Goal: Information Seeking & Learning: Learn about a topic

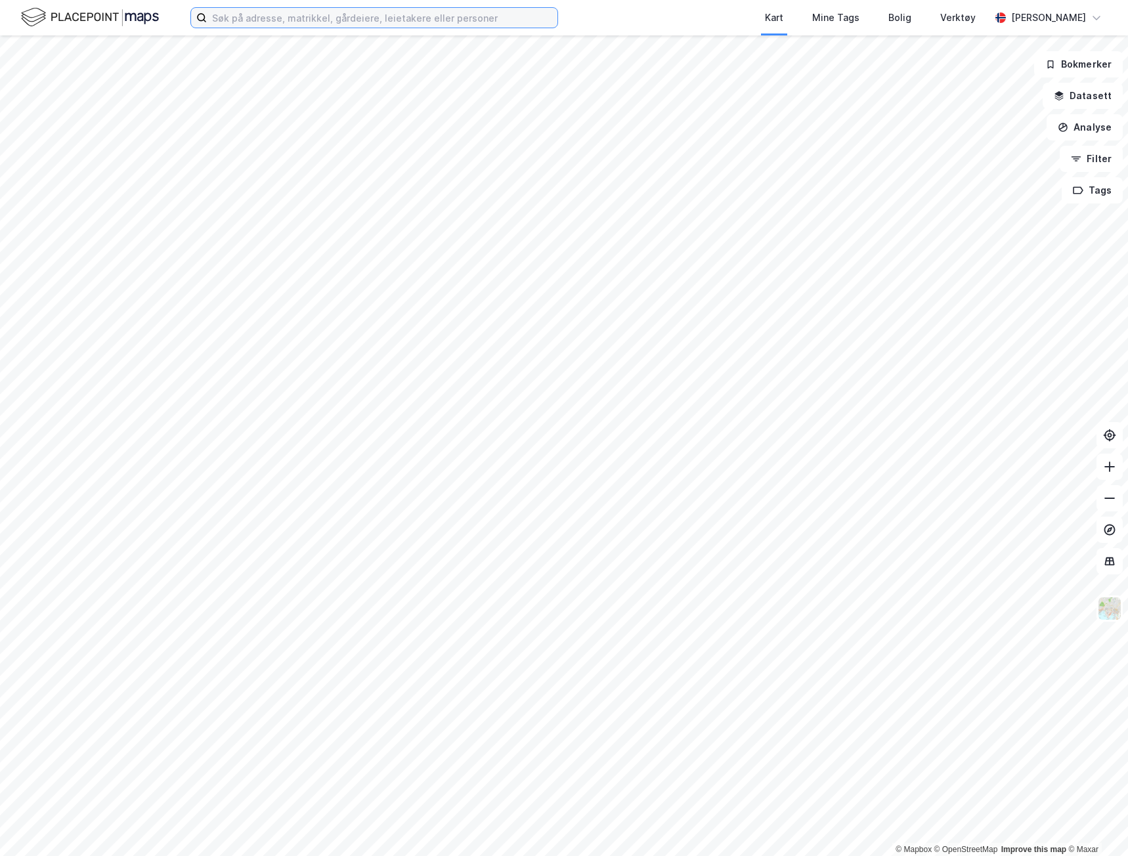
click at [312, 17] on input at bounding box center [382, 18] width 351 height 20
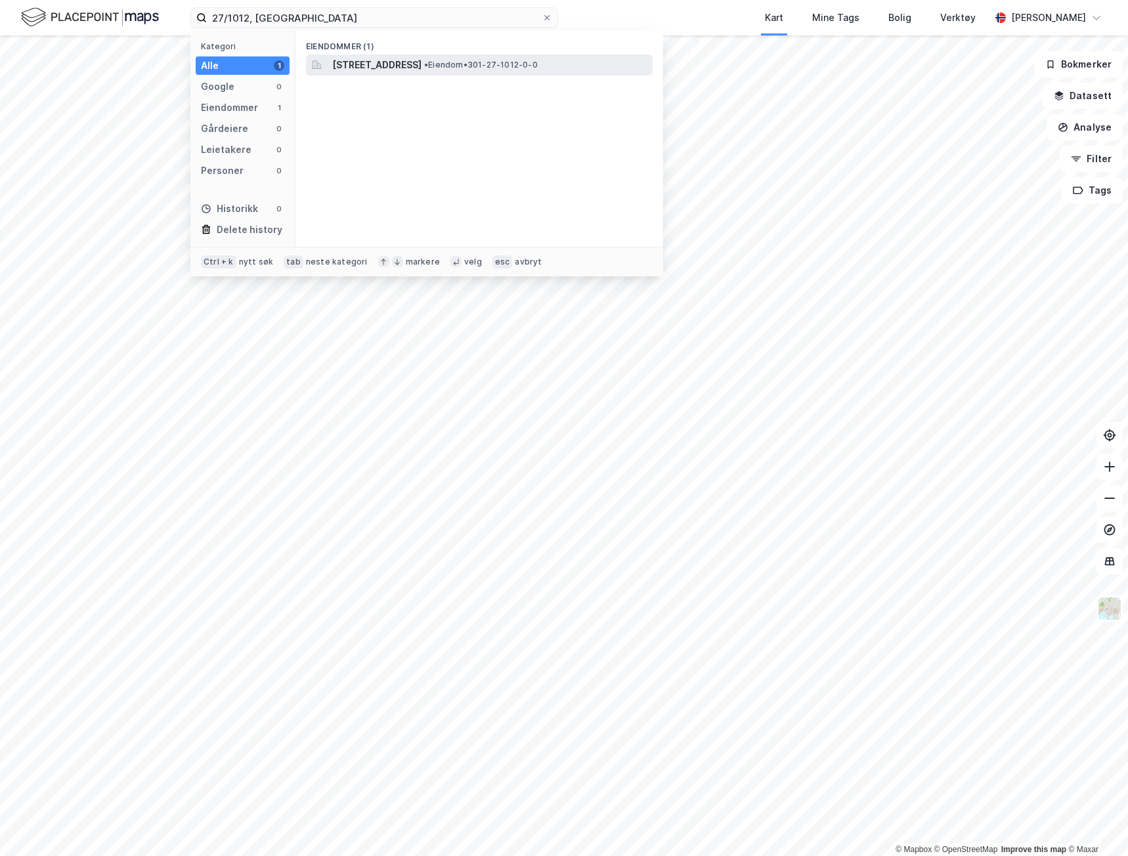
click at [391, 62] on span "[STREET_ADDRESS]" at bounding box center [376, 65] width 89 height 16
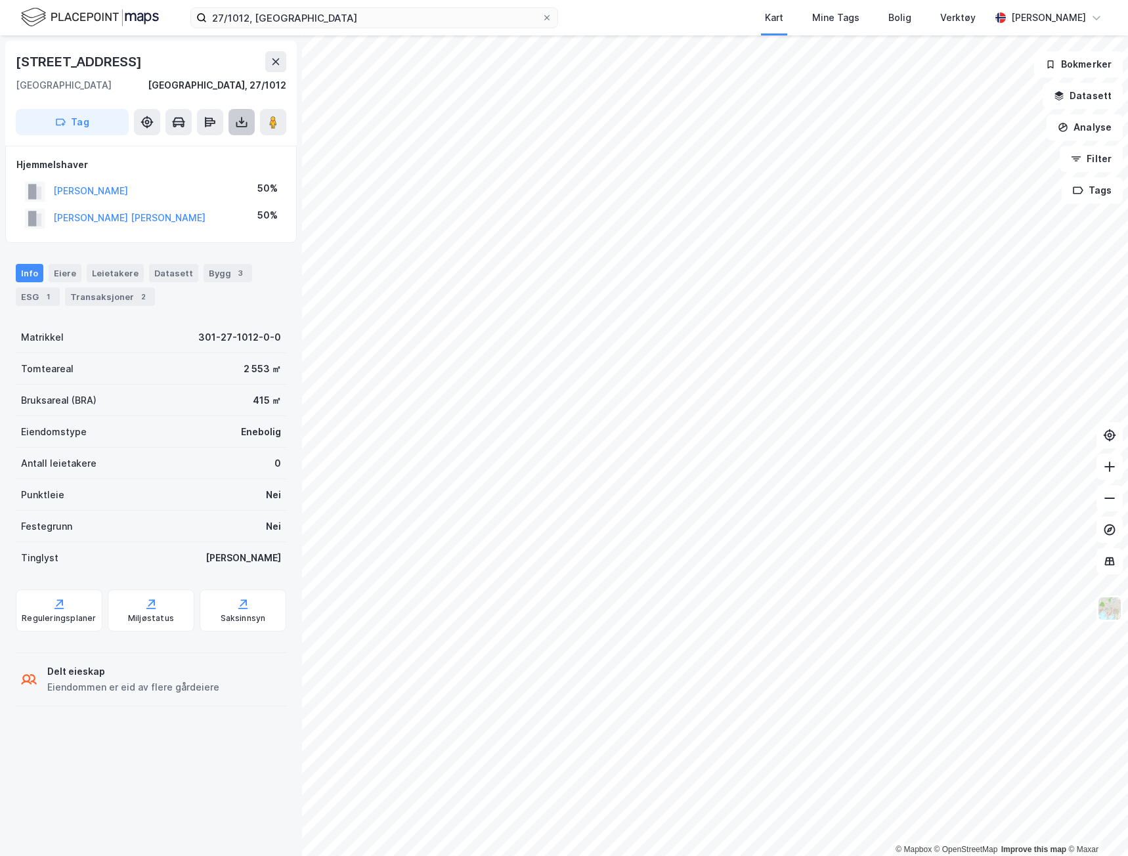
click at [238, 123] on icon at bounding box center [241, 122] width 13 height 13
click at [236, 148] on div "Last ned grunnbok" at bounding box center [185, 148] width 140 height 21
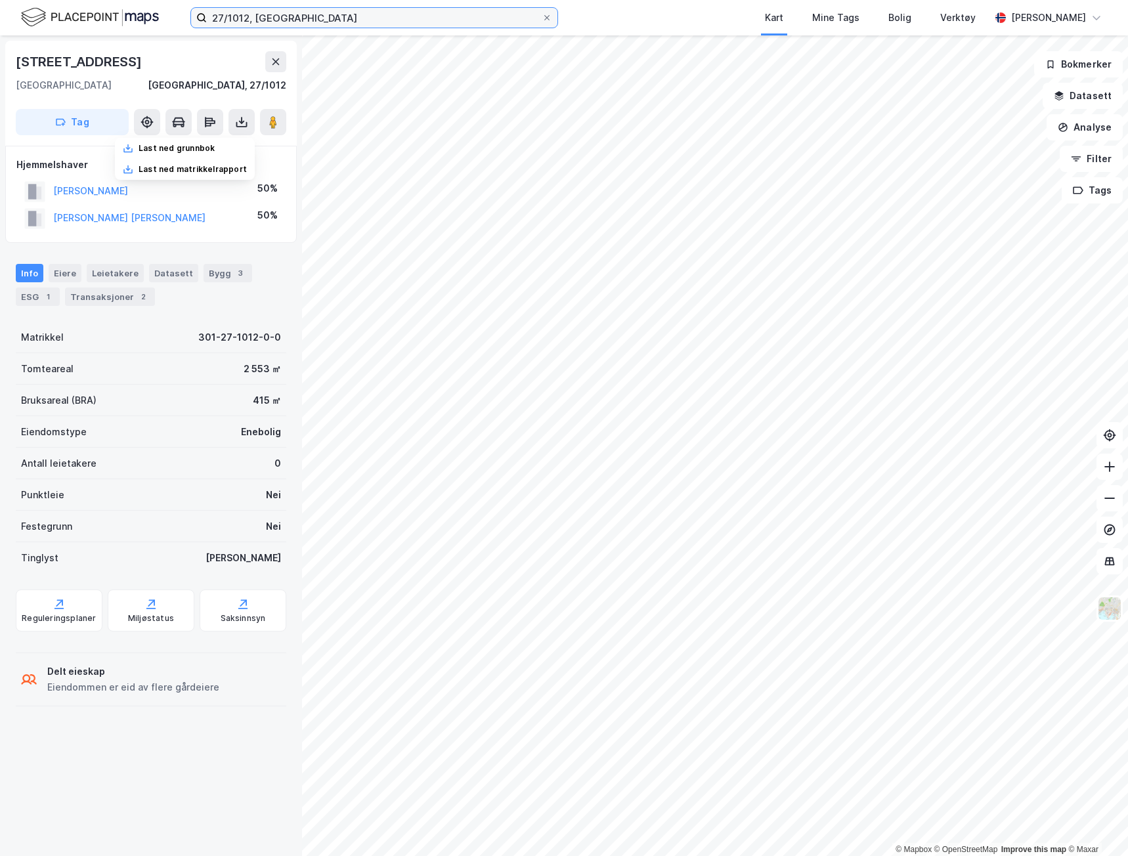
click at [262, 22] on input "27/1012, oslo" at bounding box center [374, 18] width 335 height 20
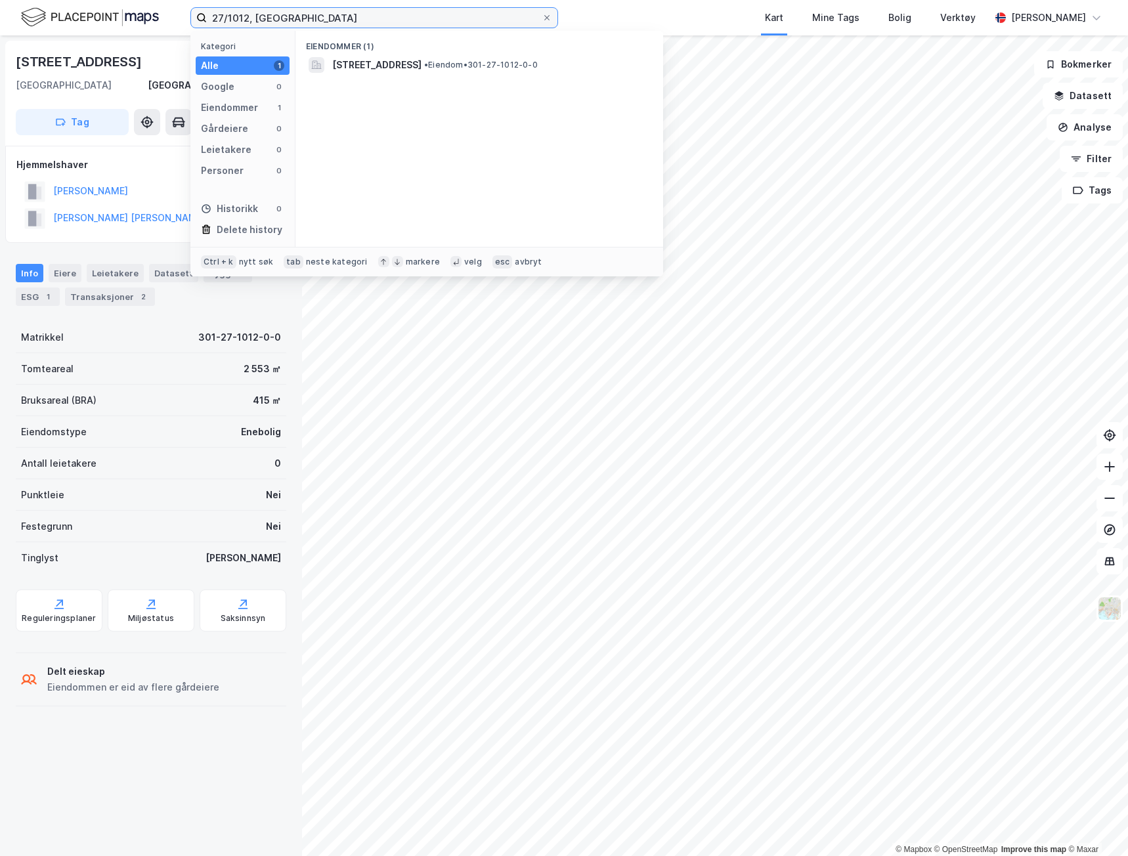
click at [262, 22] on input "27/1012, oslo" at bounding box center [374, 18] width 335 height 20
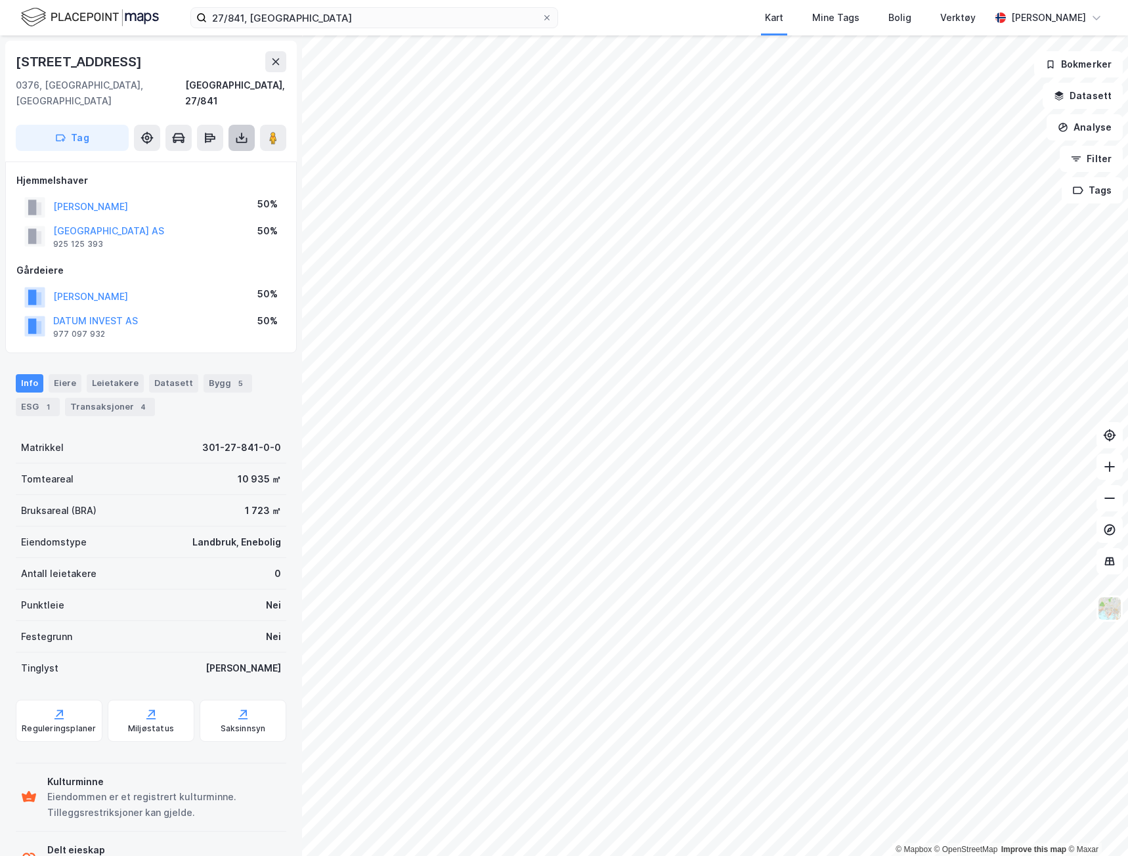
click at [240, 131] on icon at bounding box center [241, 137] width 13 height 13
click at [220, 154] on div "Last ned grunnbok" at bounding box center [185, 164] width 140 height 21
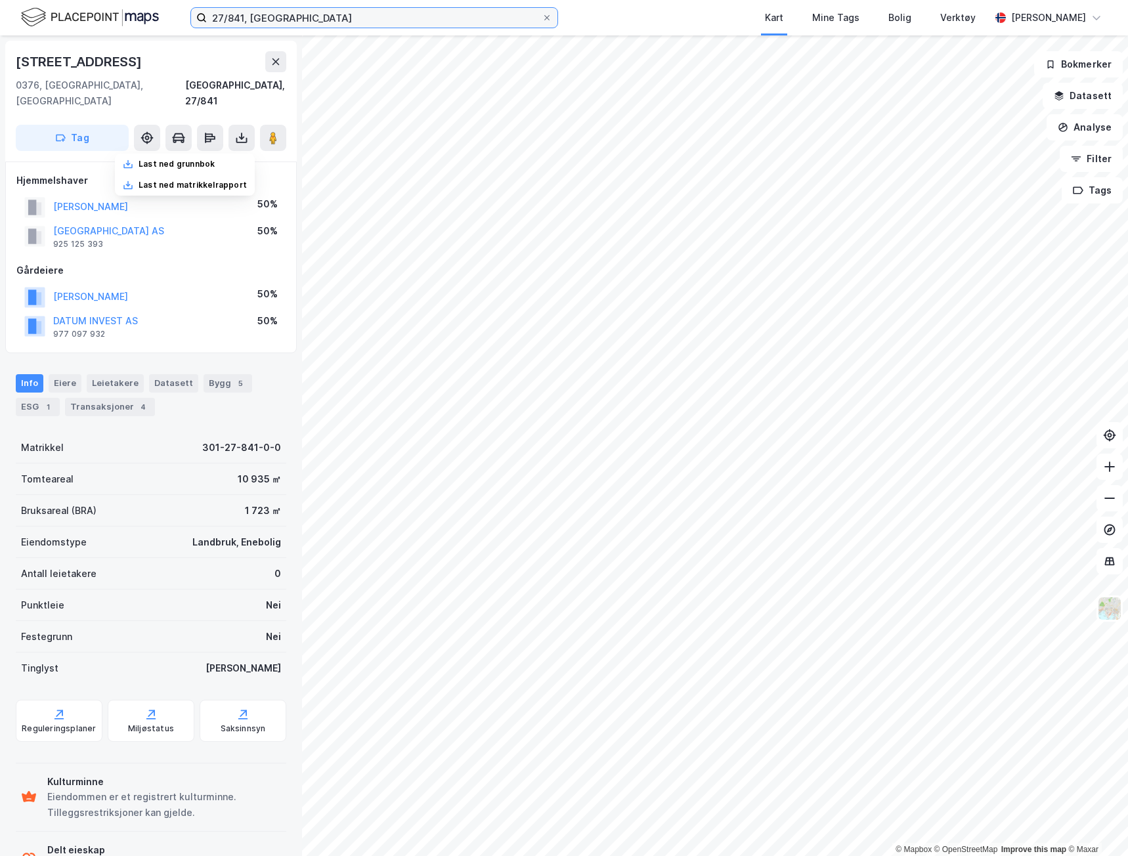
click at [340, 19] on input "27/841, oslo" at bounding box center [374, 18] width 335 height 20
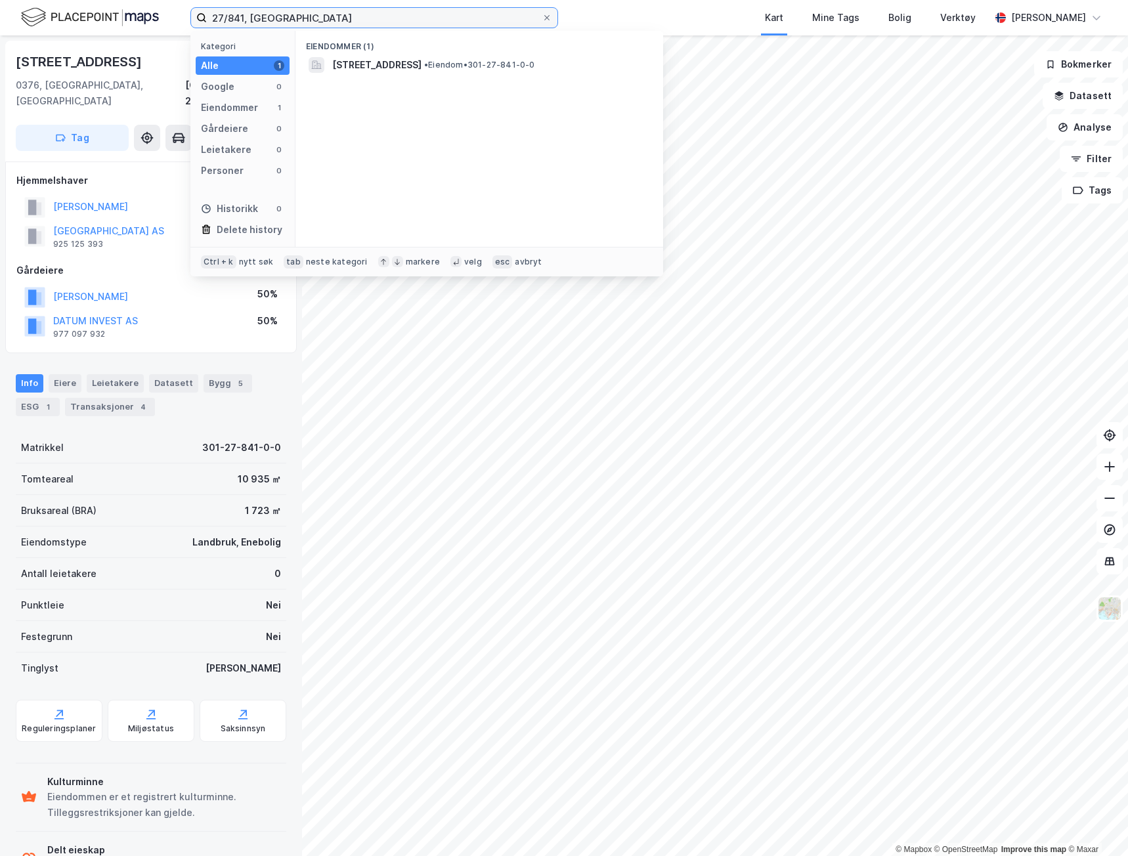
click at [340, 19] on input "27/841, oslo" at bounding box center [374, 18] width 335 height 20
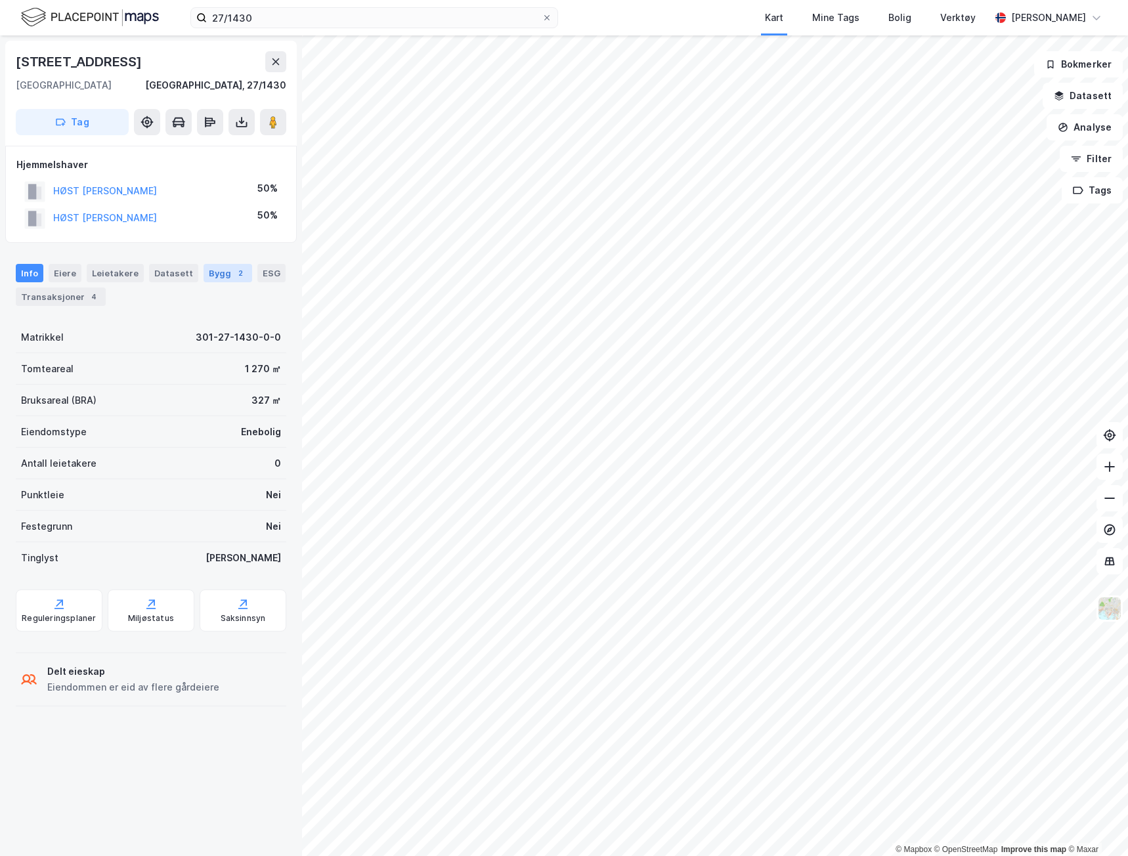
click at [219, 266] on div "Bygg 2" at bounding box center [227, 273] width 49 height 18
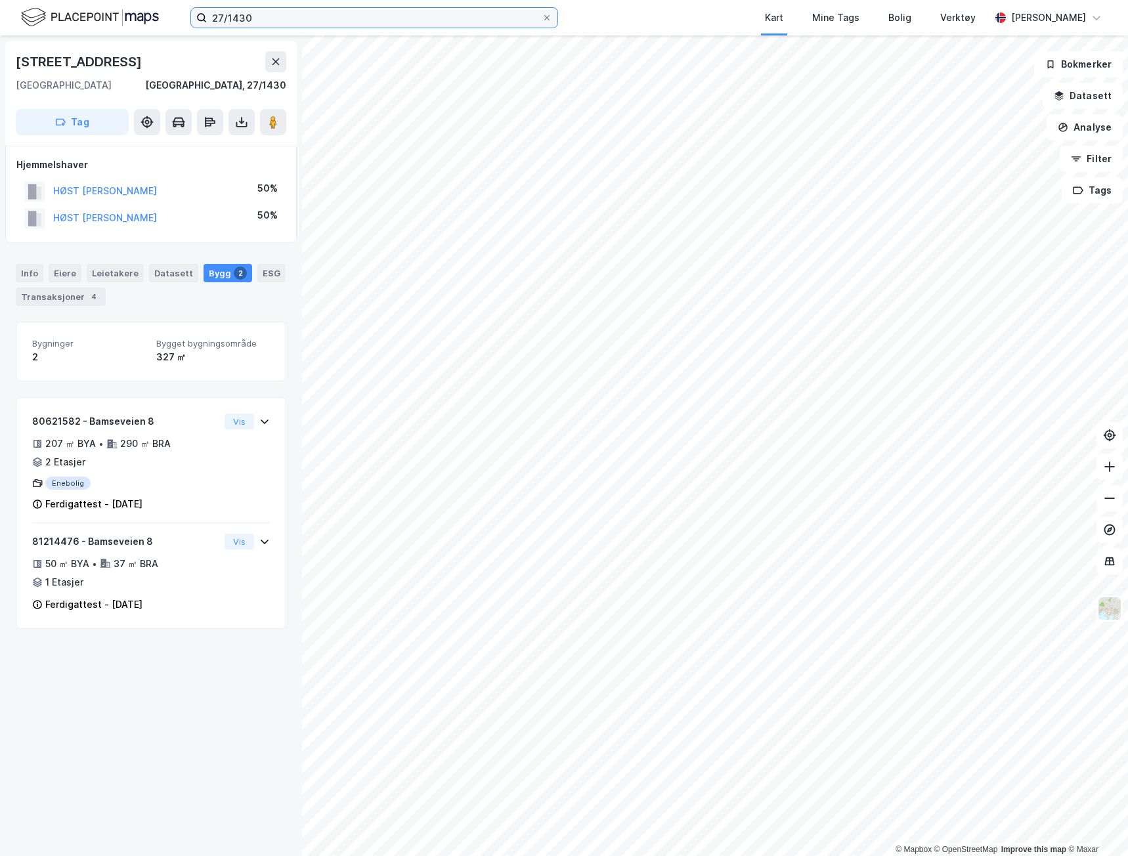
click at [273, 16] on input "27/1430" at bounding box center [374, 18] width 335 height 20
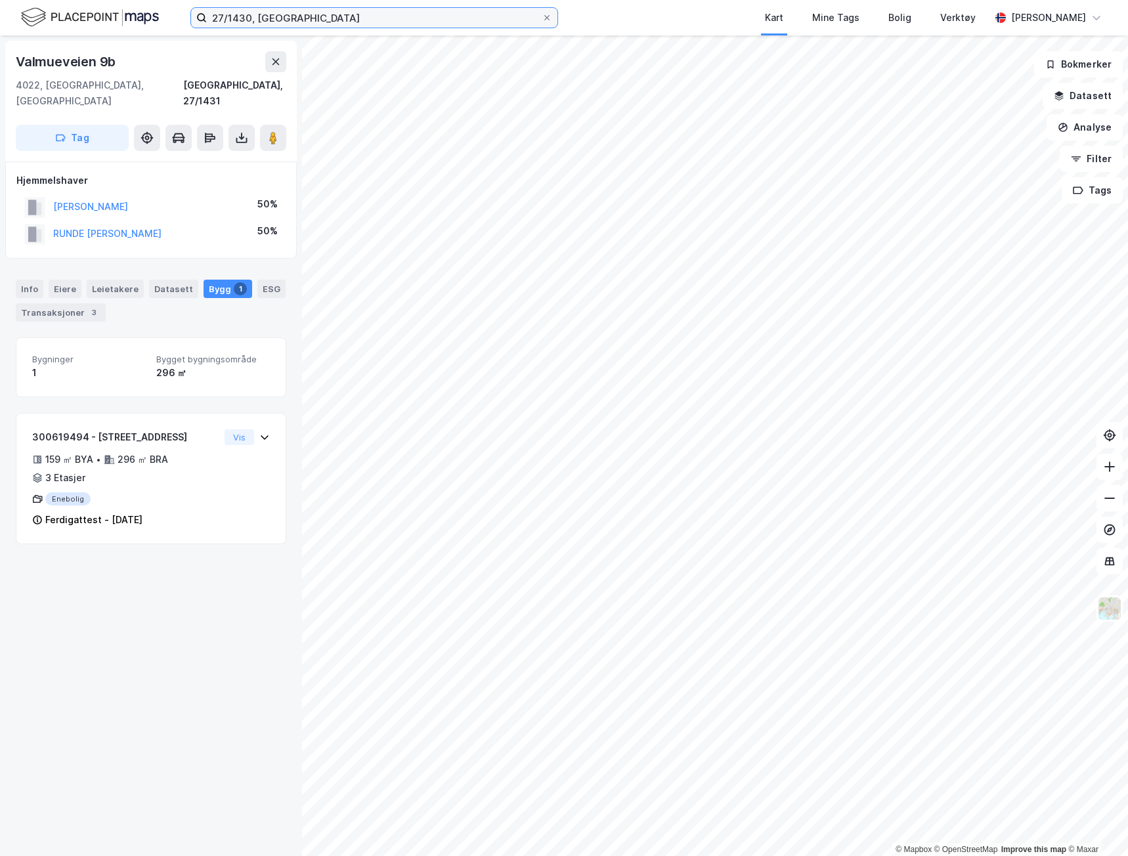
type input "27/1430, oslo"
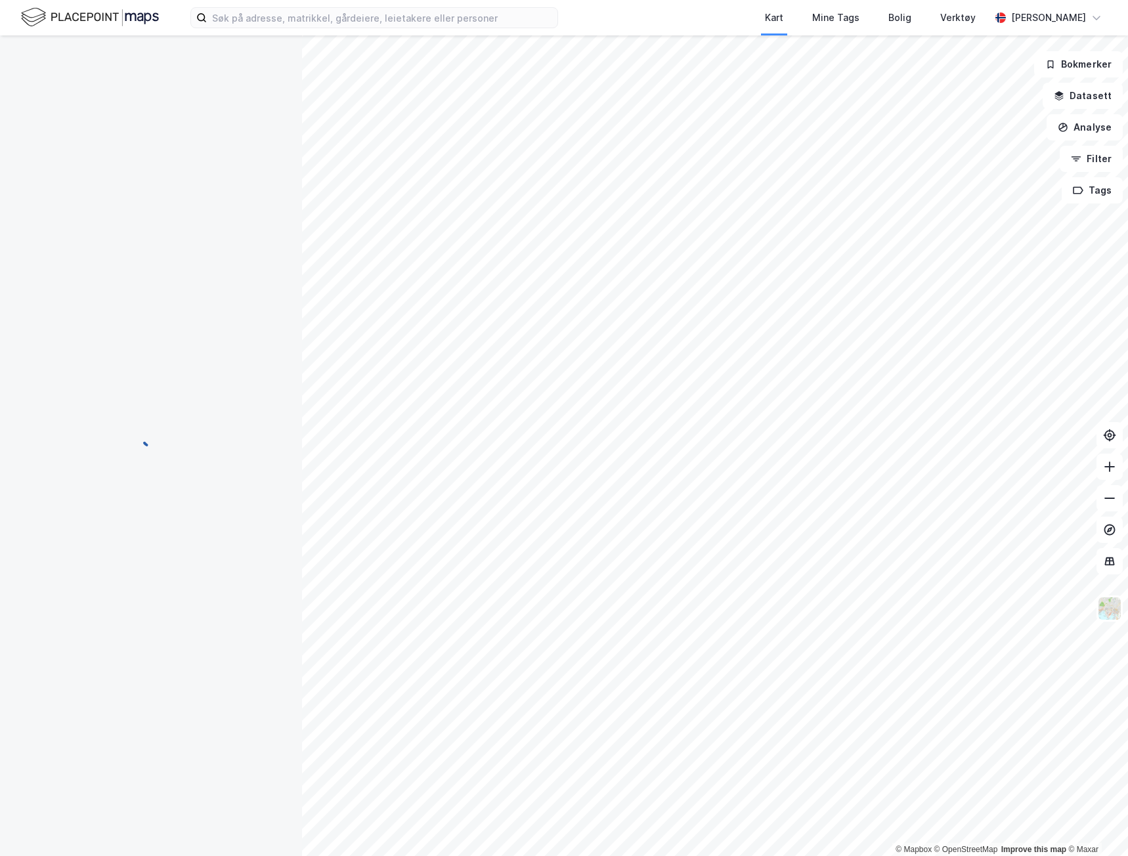
click at [301, 29] on div "Kart Mine Tags Bolig Verktøy Tonje Rismo" at bounding box center [564, 17] width 1128 height 35
click at [301, 22] on input at bounding box center [382, 18] width 351 height 20
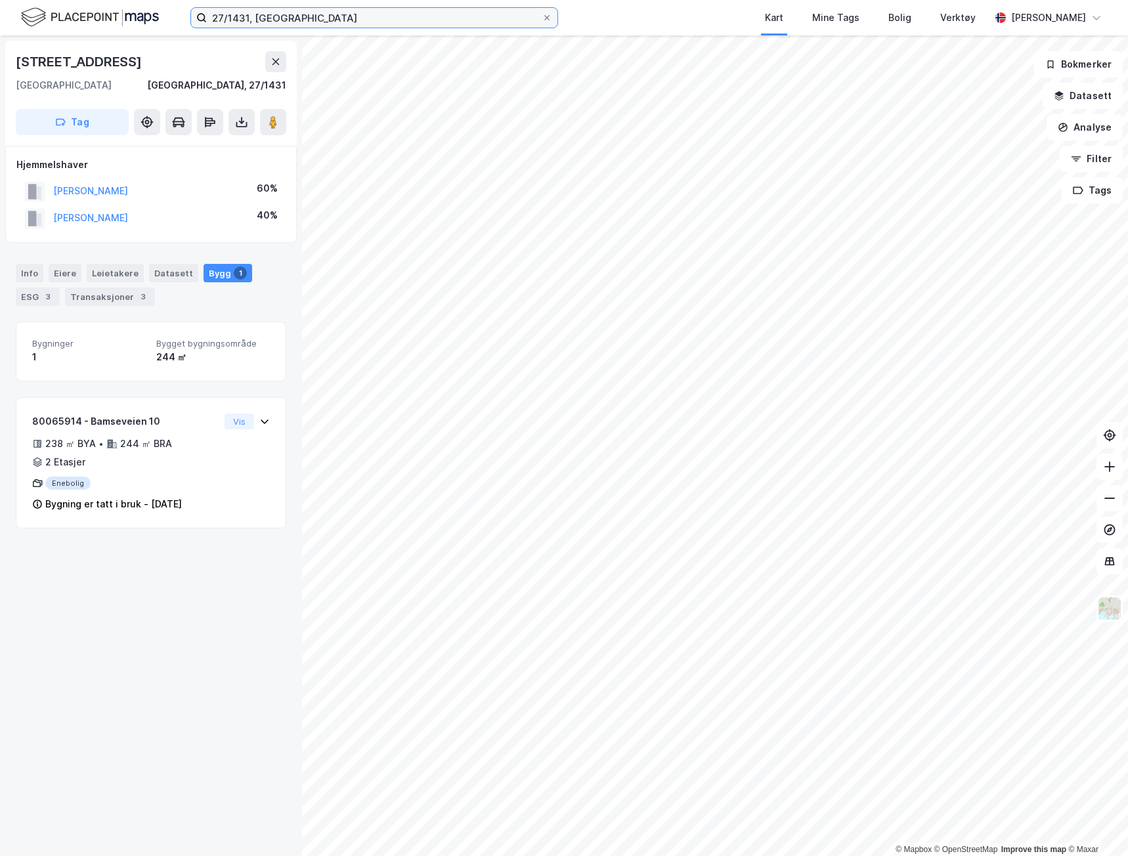
click at [248, 18] on input "27/1431, oslo" at bounding box center [374, 18] width 335 height 20
type input "2"
type input "27/1432"
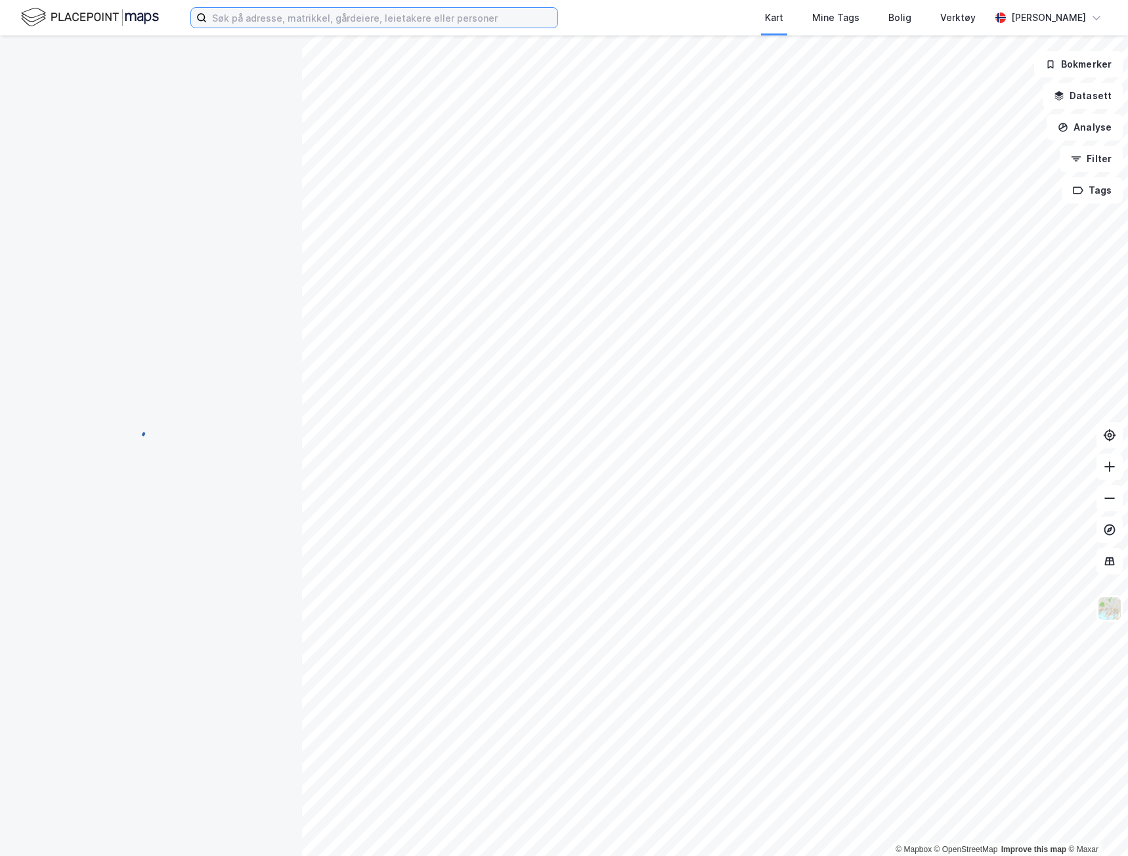
click at [305, 15] on input at bounding box center [382, 18] width 351 height 20
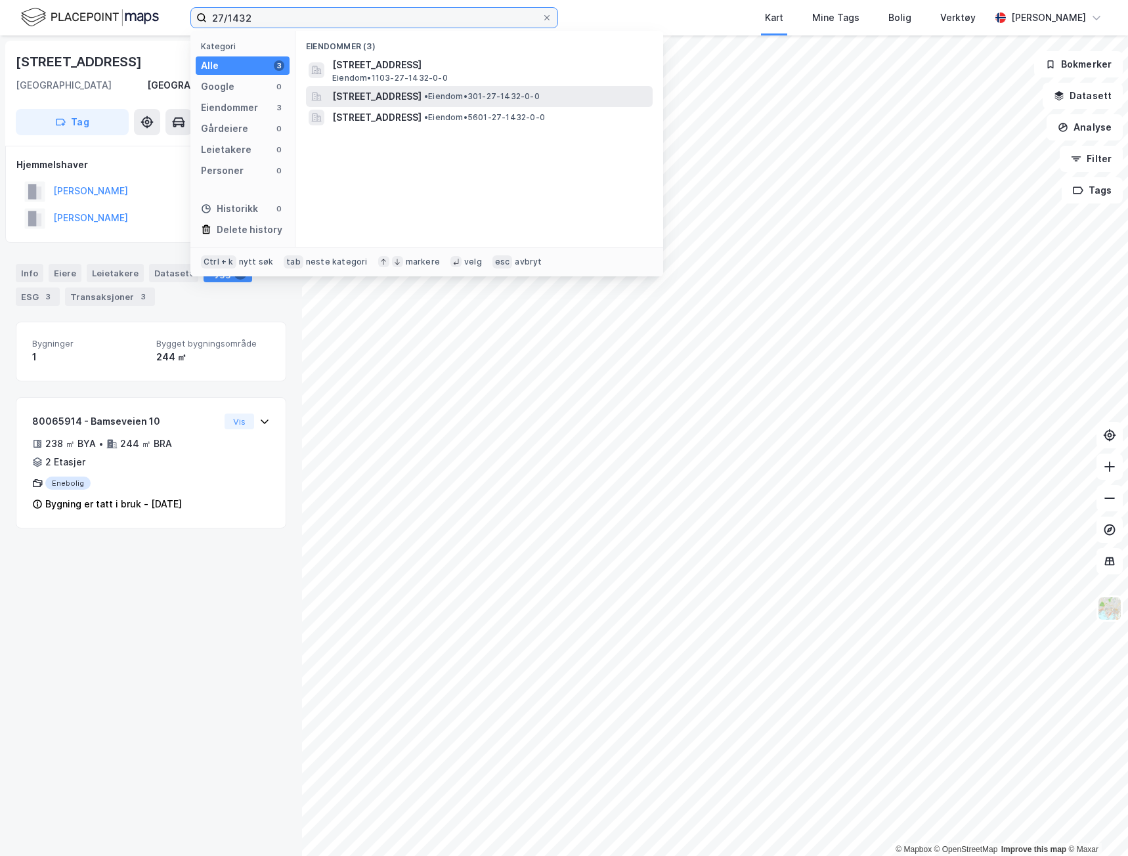
type input "27/1432"
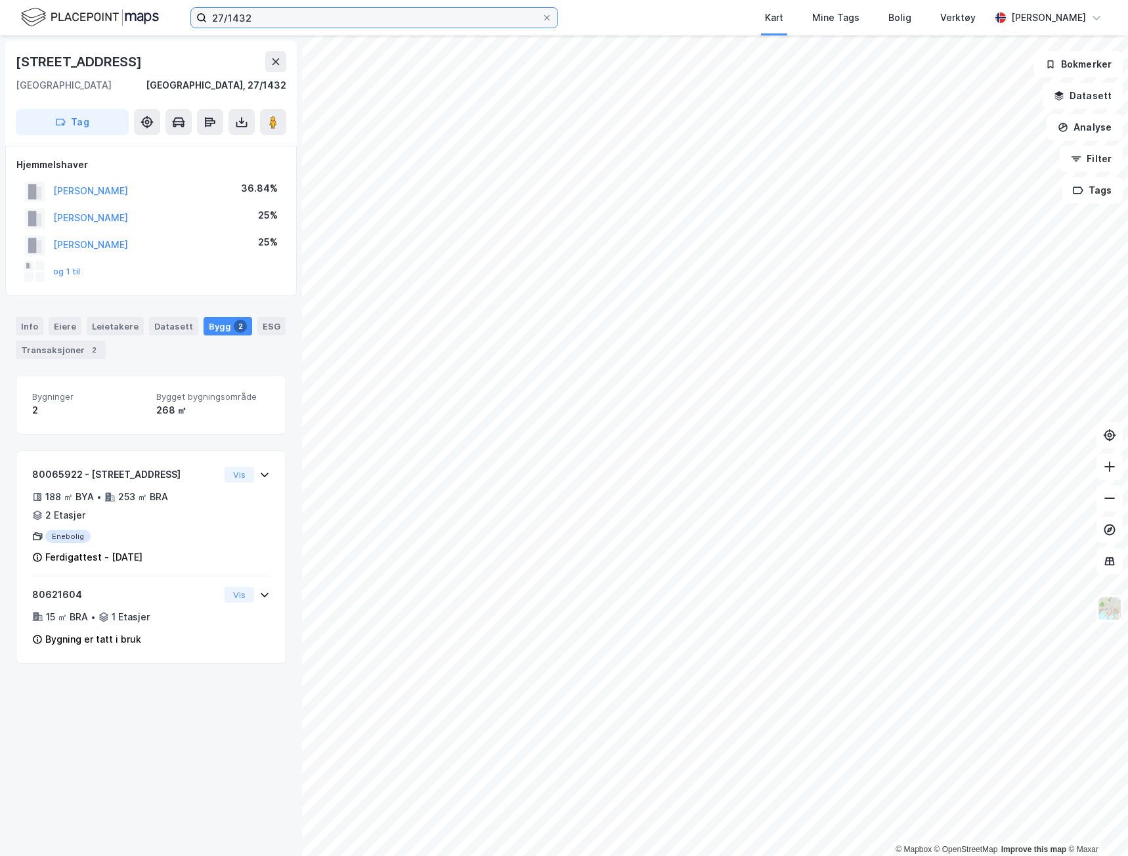
drag, startPoint x: 275, startPoint y: 16, endPoint x: 157, endPoint y: 15, distance: 118.2
click at [157, 15] on div "27/1432 Kart Mine Tags Bolig Verktøy [PERSON_NAME]" at bounding box center [564, 17] width 1128 height 35
click at [303, 12] on input at bounding box center [382, 18] width 351 height 20
type input "27/1438"
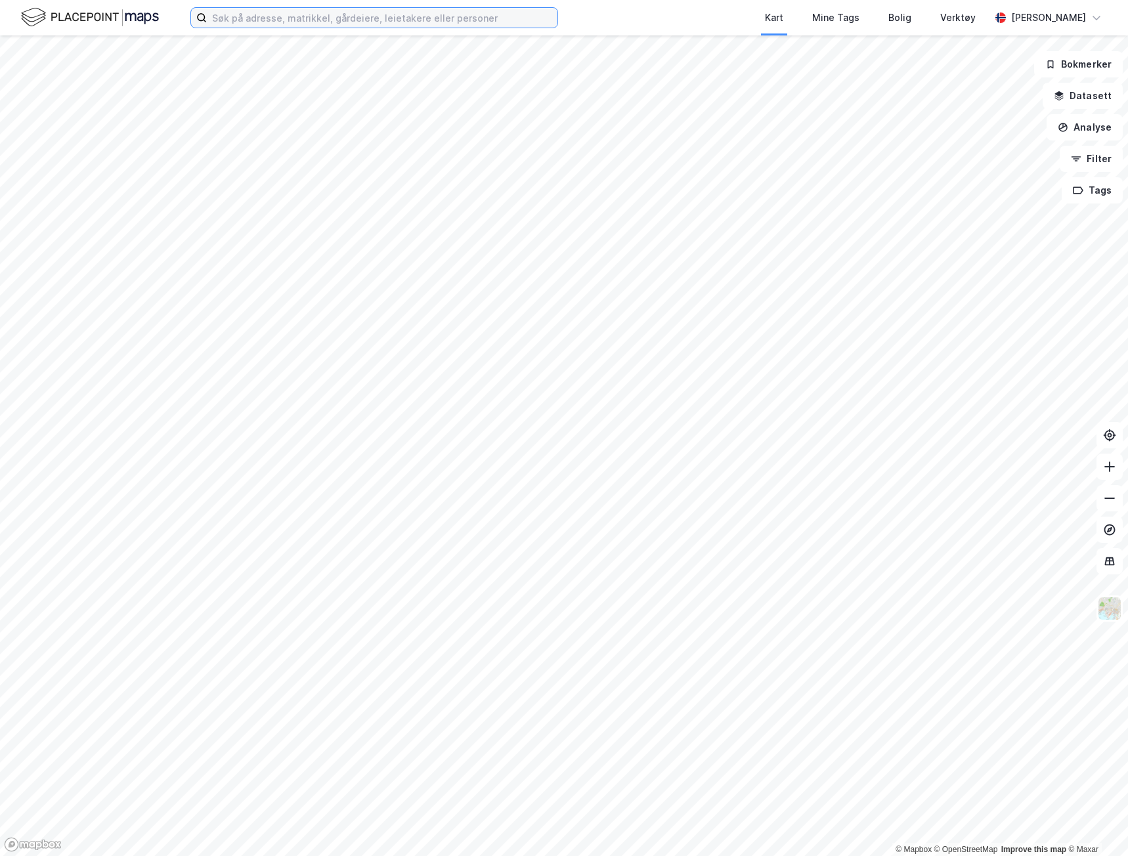
click at [336, 18] on input at bounding box center [382, 18] width 351 height 20
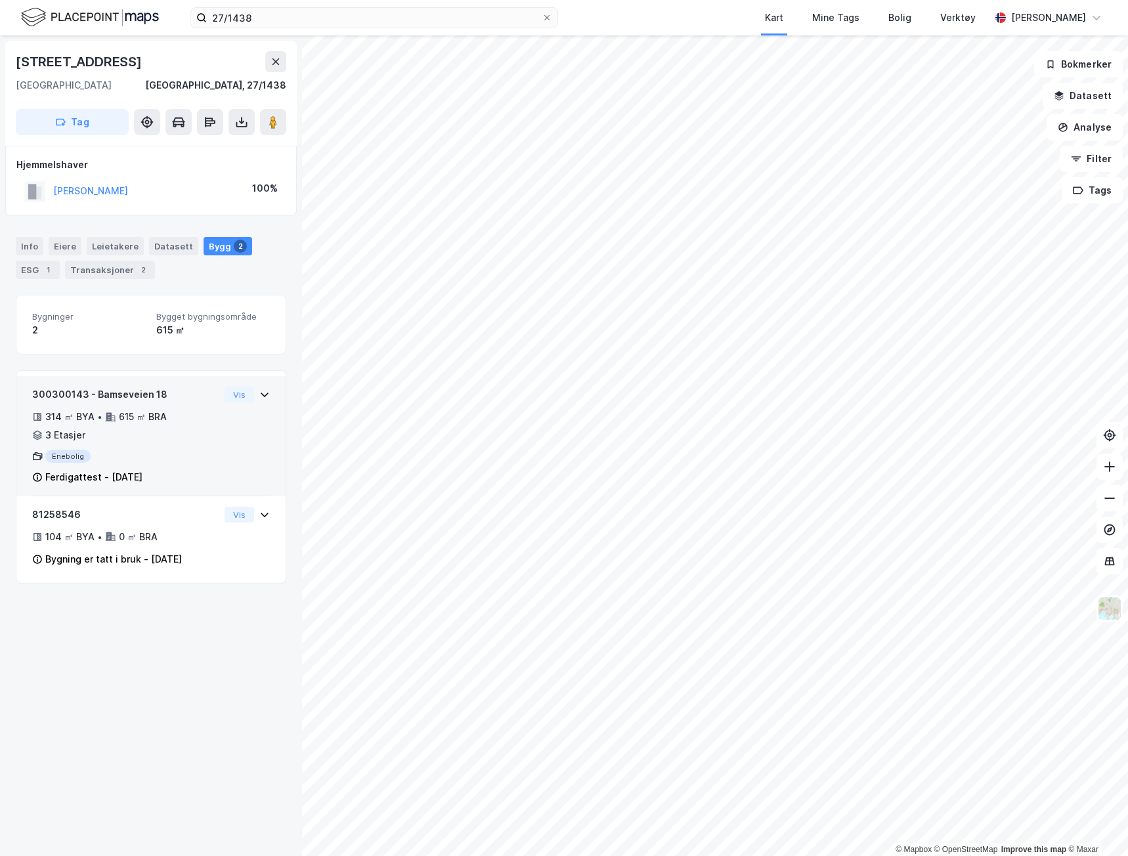
click at [259, 393] on icon at bounding box center [264, 394] width 11 height 11
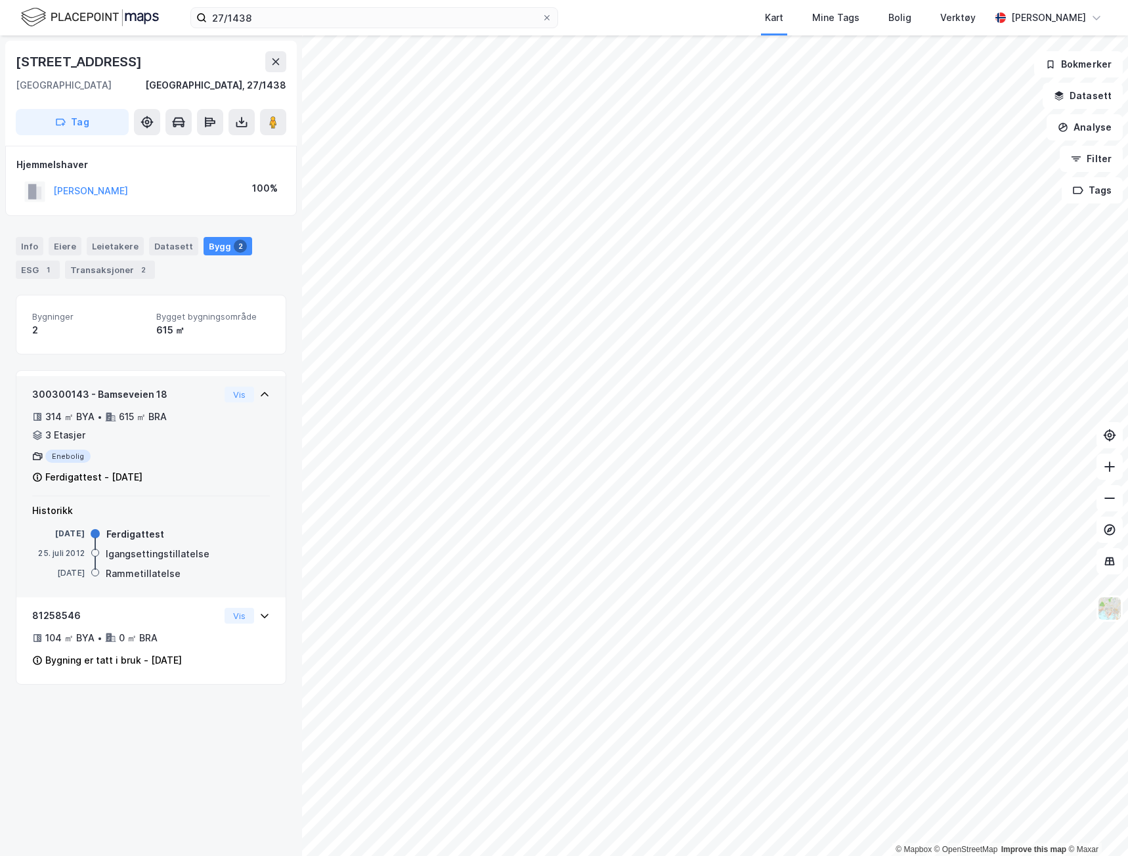
click at [186, 444] on div "300300143 - Bamseveien 18 314 ㎡ BYA • 615 ㎡ BRA • 3 Etasjer Enebolig Ferdigatte…" at bounding box center [125, 436] width 187 height 98
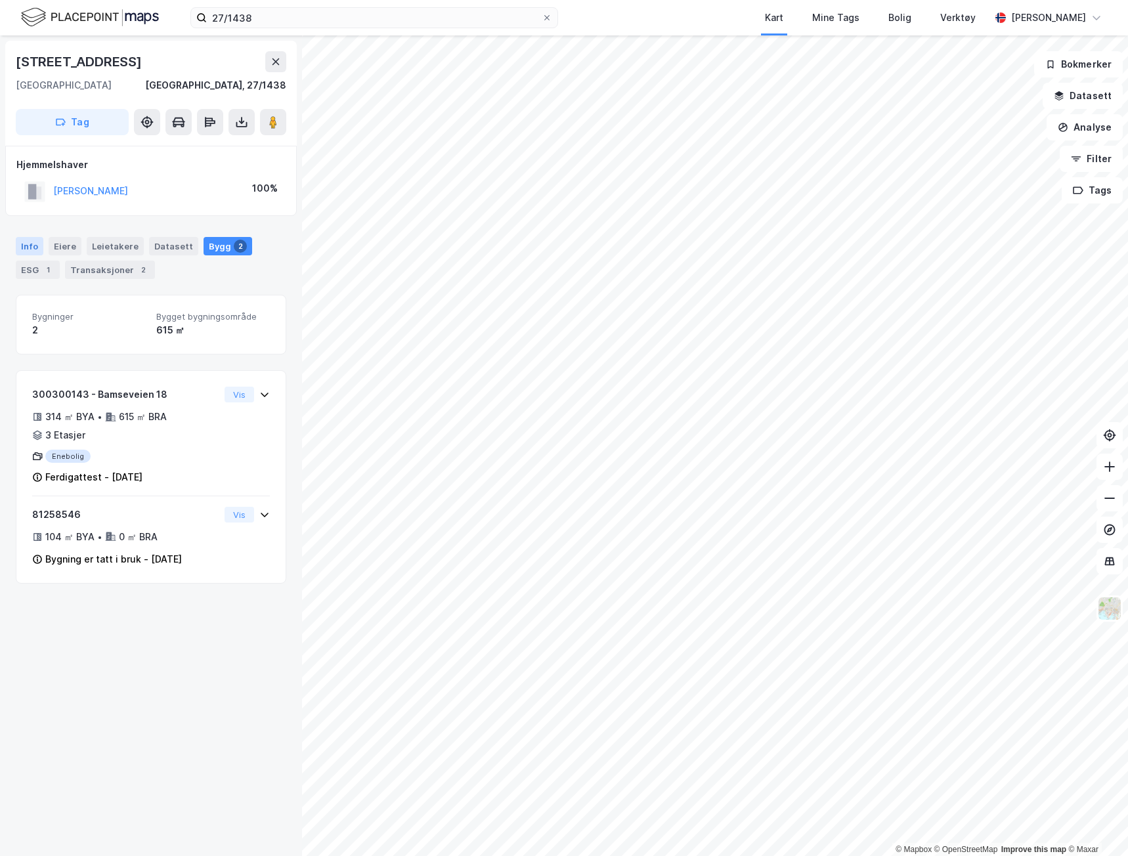
click at [32, 241] on div "Info" at bounding box center [30, 246] width 28 height 18
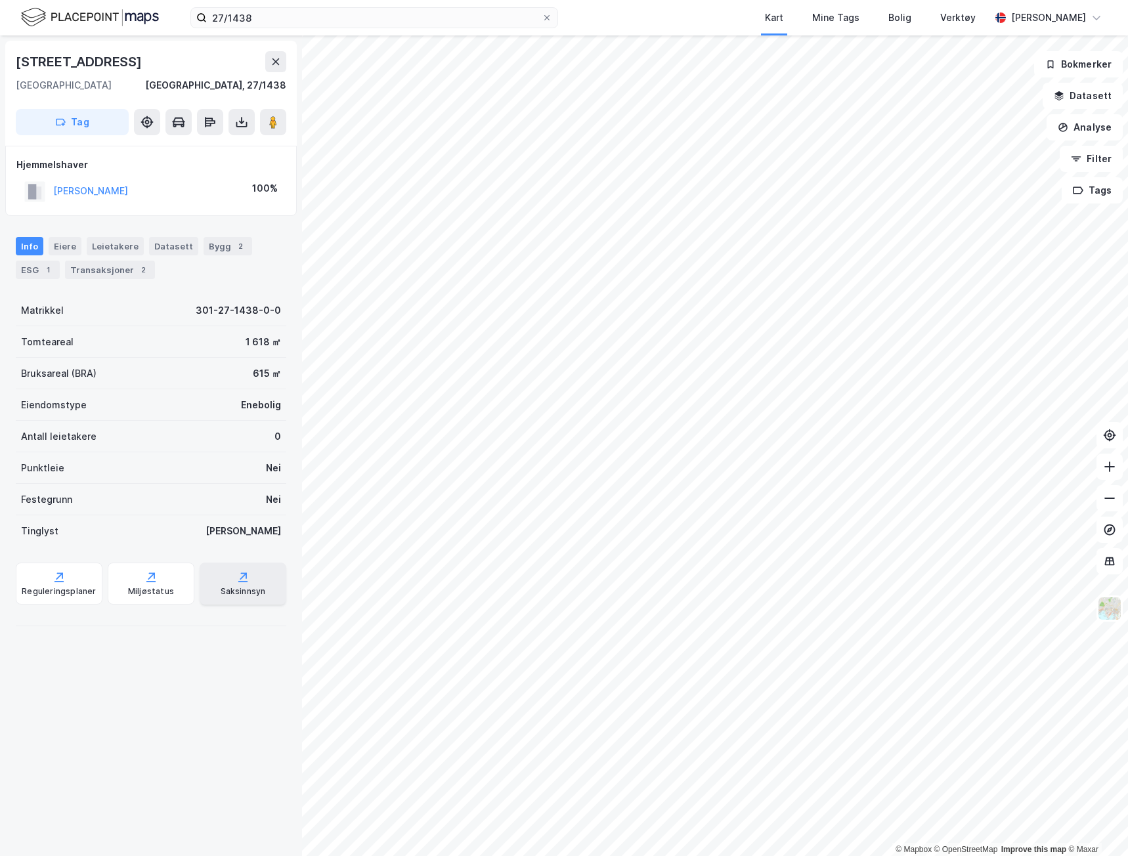
click at [234, 586] on div "Saksinnsyn" at bounding box center [243, 591] width 45 height 11
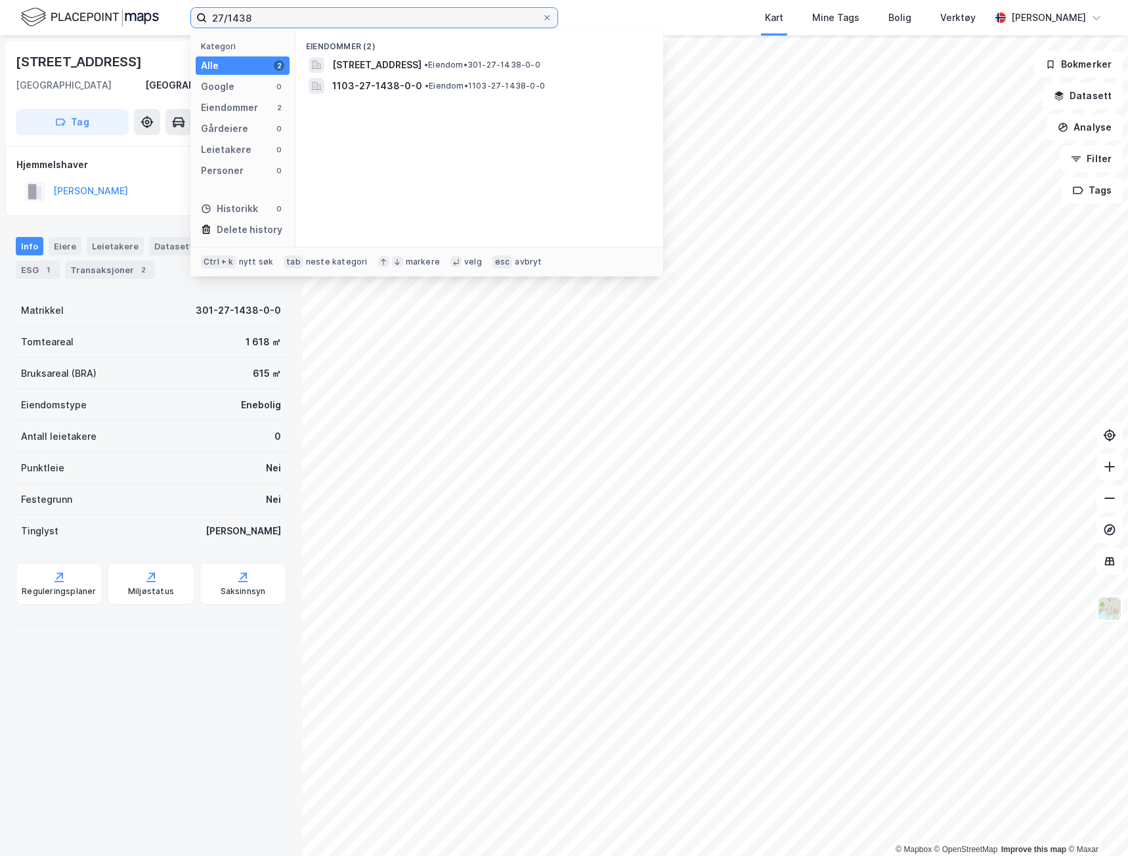
click at [262, 20] on input "27/1438" at bounding box center [374, 18] width 335 height 20
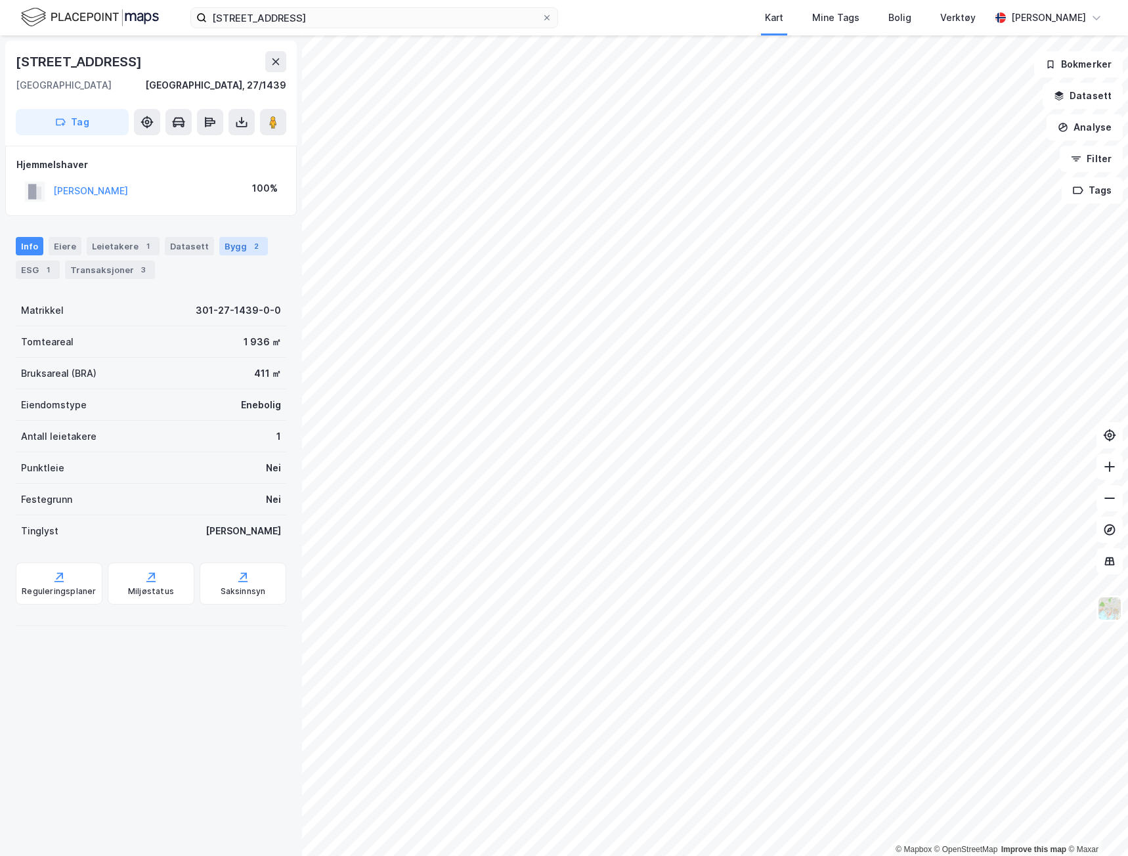
click at [219, 247] on div "Bygg 2" at bounding box center [243, 246] width 49 height 18
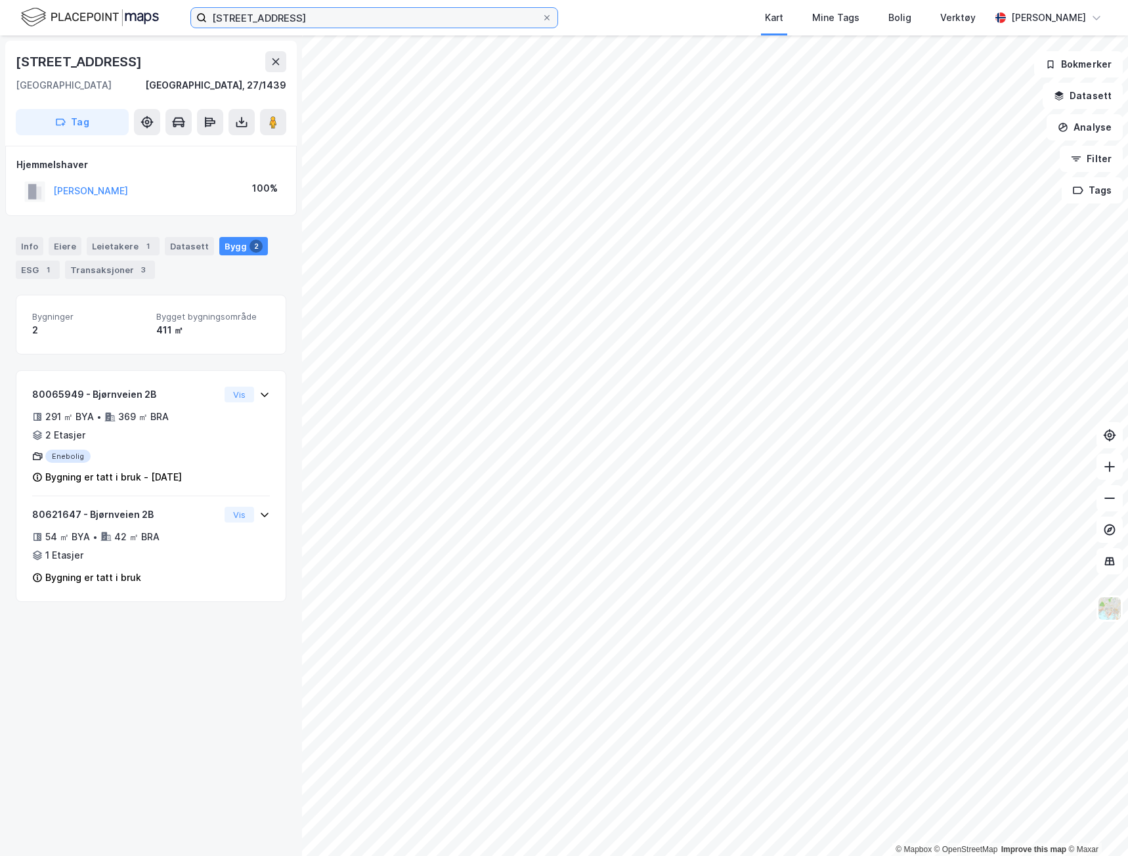
click at [314, 14] on input "[STREET_ADDRESS]" at bounding box center [374, 18] width 335 height 20
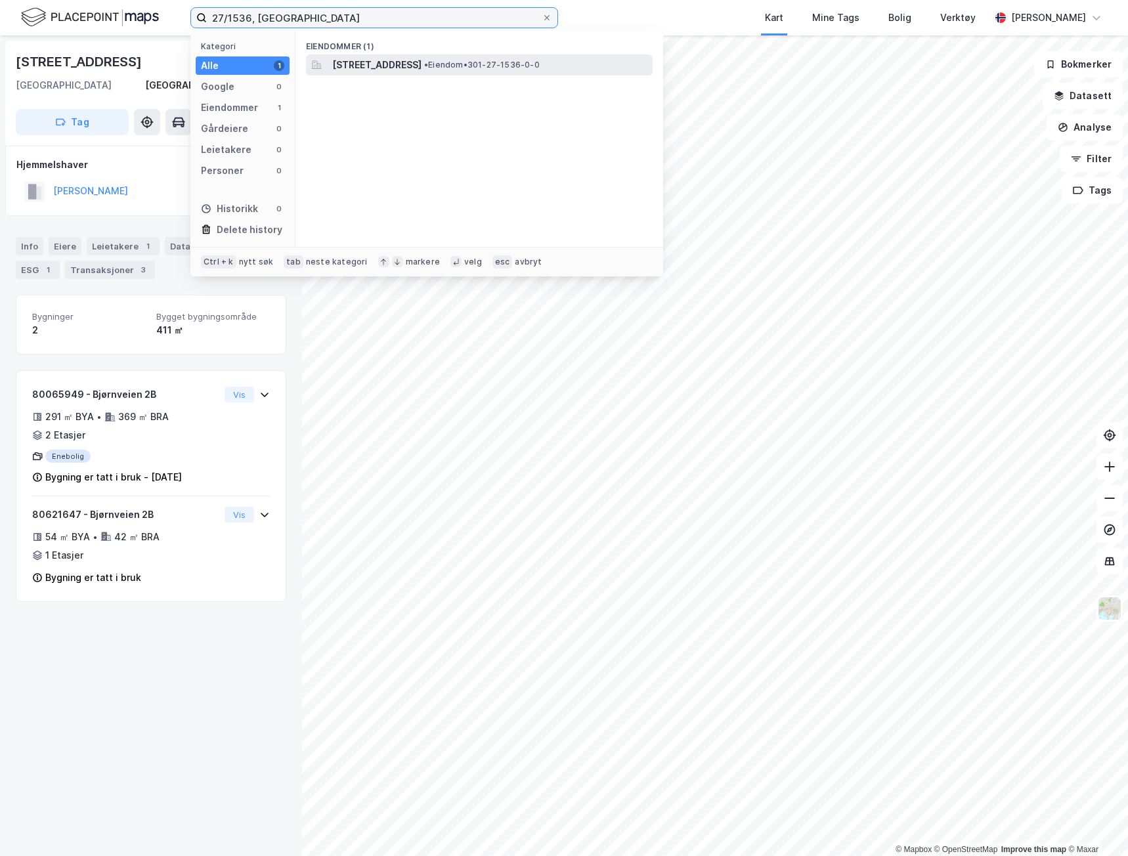
type input "27/1536, [GEOGRAPHIC_DATA]"
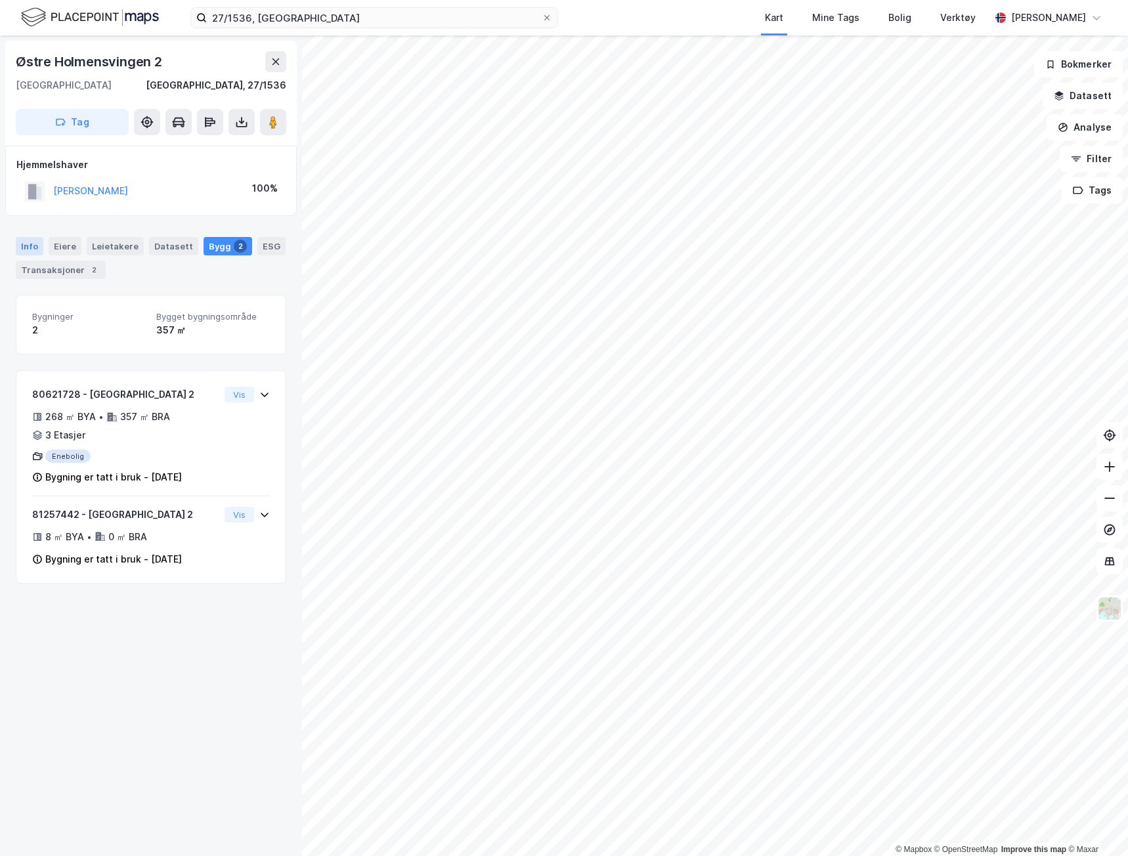
click at [37, 240] on div "Info" at bounding box center [30, 246] width 28 height 18
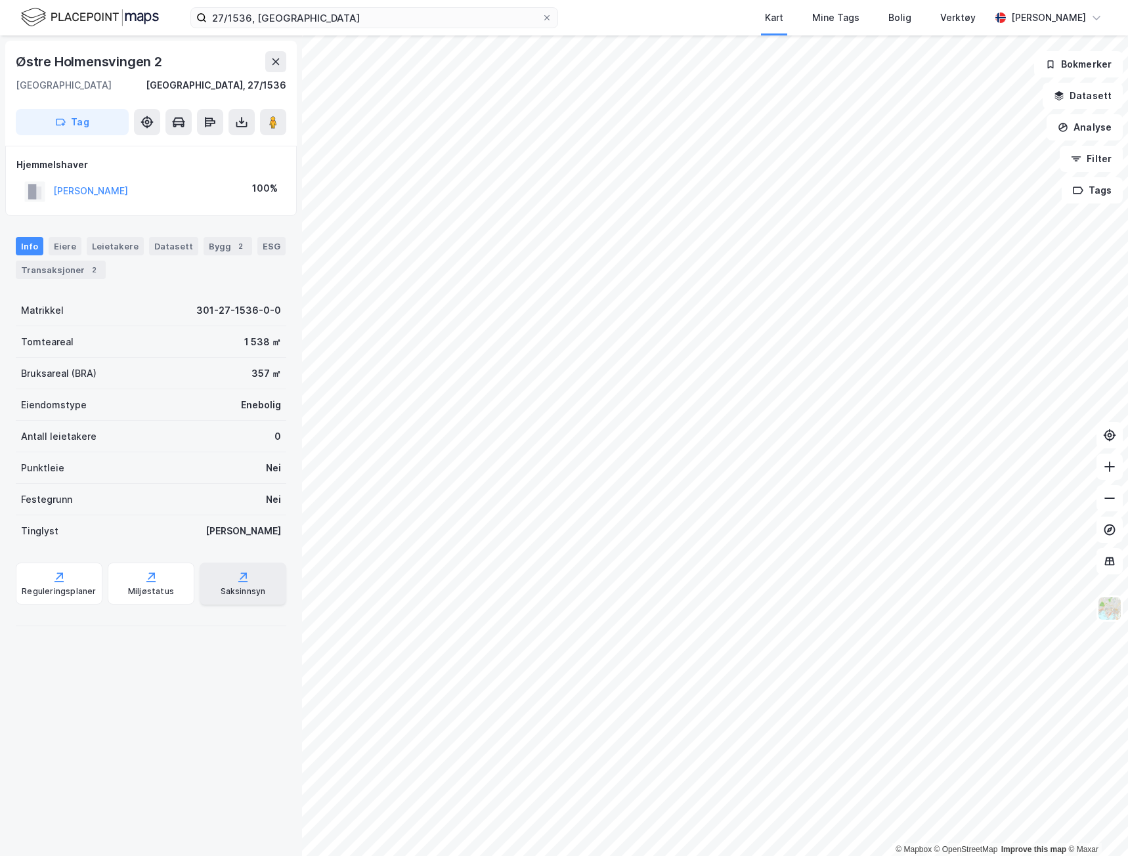
click at [247, 585] on div "Saksinnsyn" at bounding box center [243, 584] width 87 height 42
